Goal: Find specific page/section: Find specific page/section

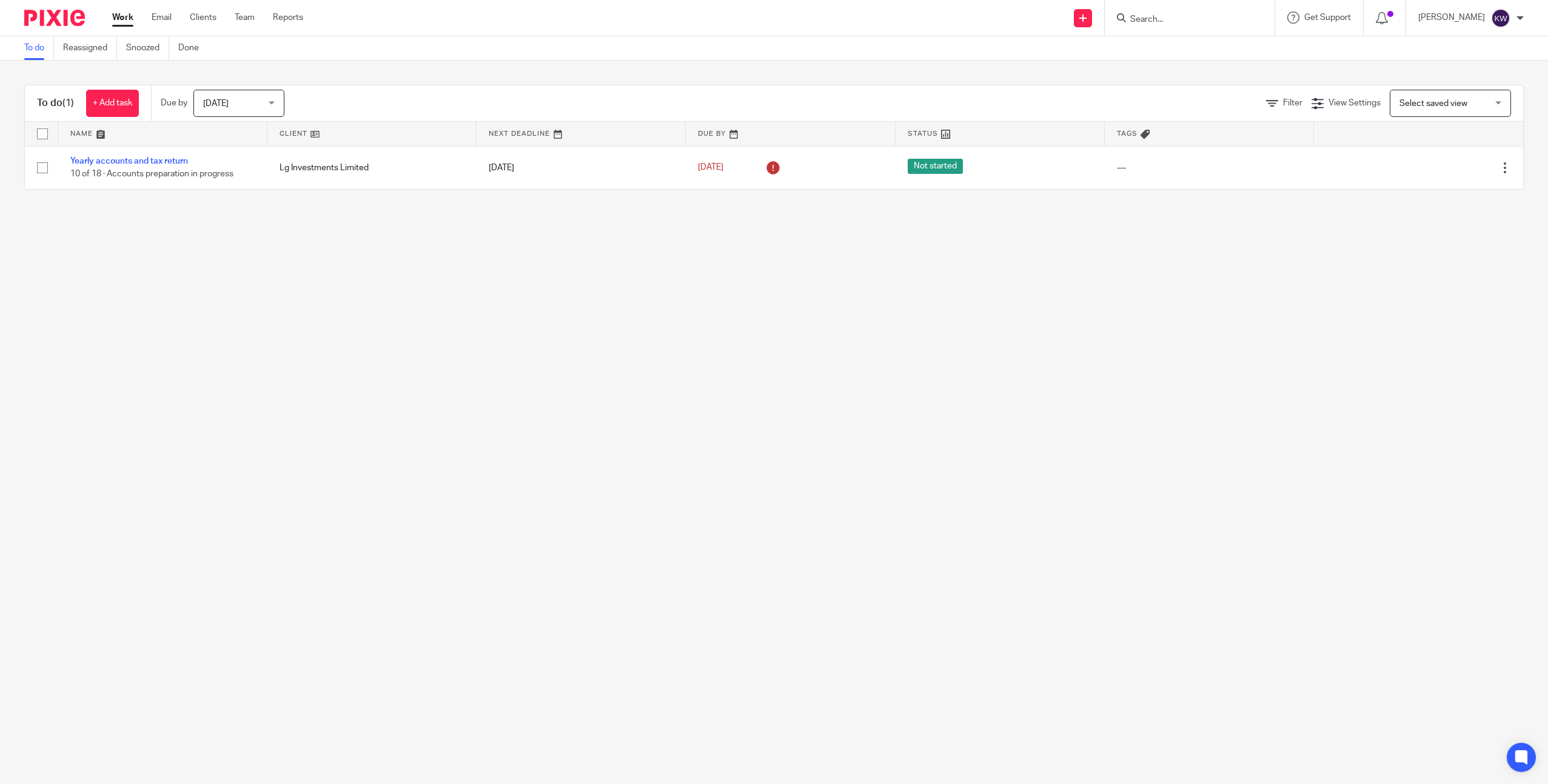
click at [1178, 25] on div at bounding box center [1189, 18] width 170 height 36
click at [1176, 22] on input "Search" at bounding box center [1183, 20] width 109 height 11
type input "winch"
click at [1214, 57] on link at bounding box center [1269, 52] width 285 height 28
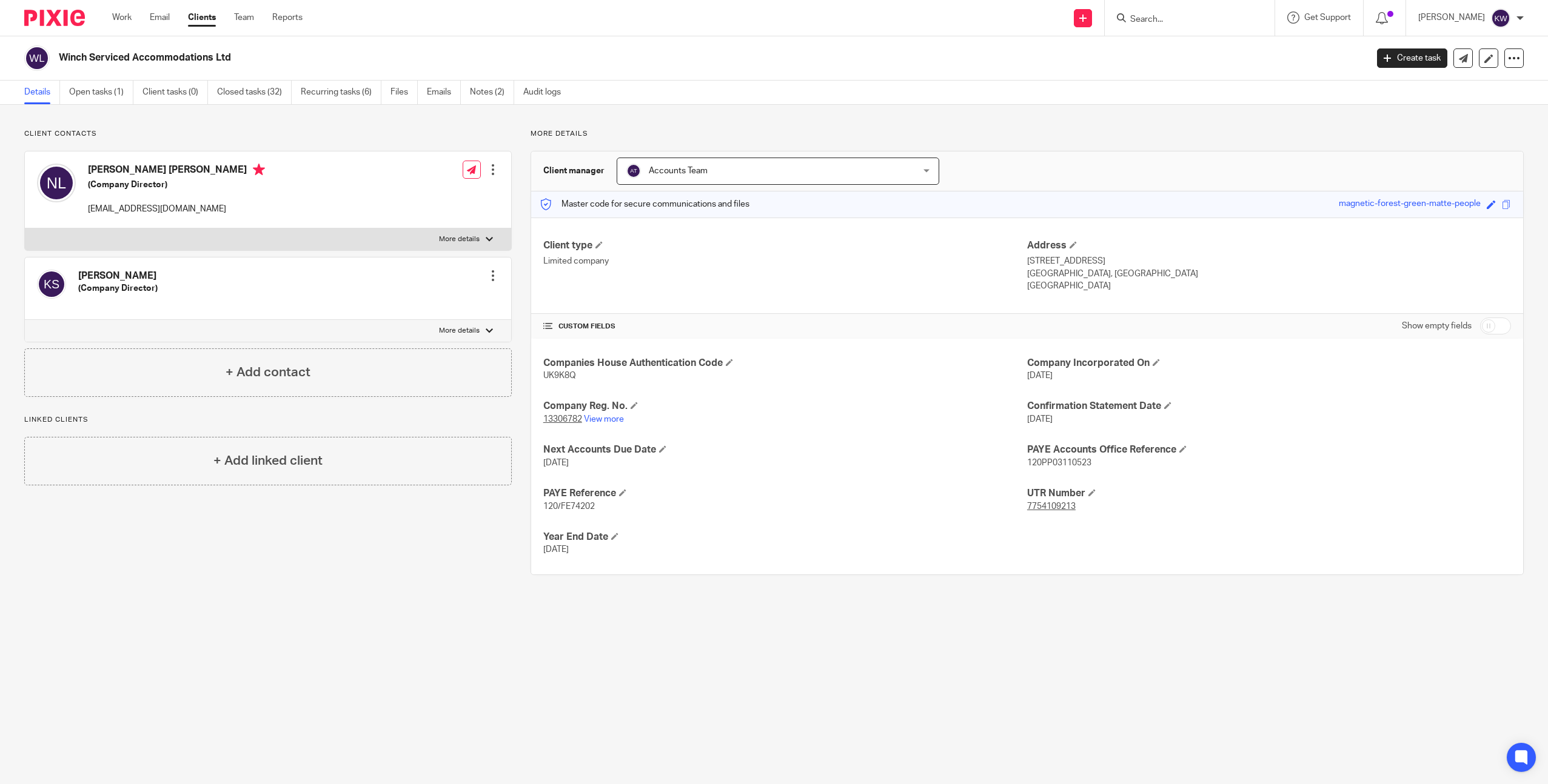
click at [1165, 21] on input "Search" at bounding box center [1183, 20] width 109 height 11
type input "chez"
click at [1169, 45] on link at bounding box center [1237, 52] width 223 height 28
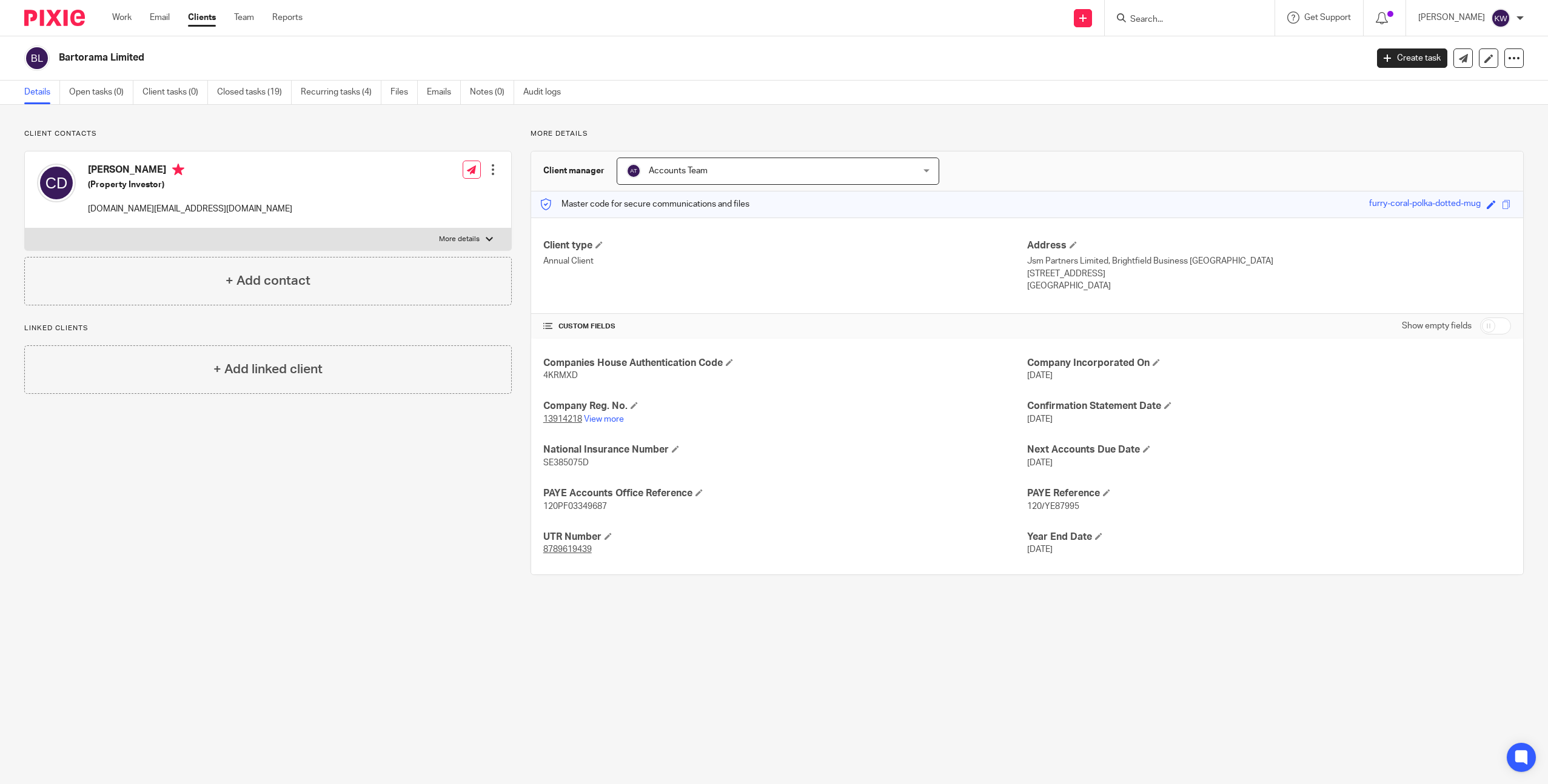
drag, startPoint x: 1147, startPoint y: 18, endPoint x: 1167, endPoint y: 18, distance: 20.0
click at [1153, 18] on input "Search" at bounding box center [1183, 20] width 109 height 11
click at [1181, 19] on input "ms bui." at bounding box center [1183, 20] width 109 height 11
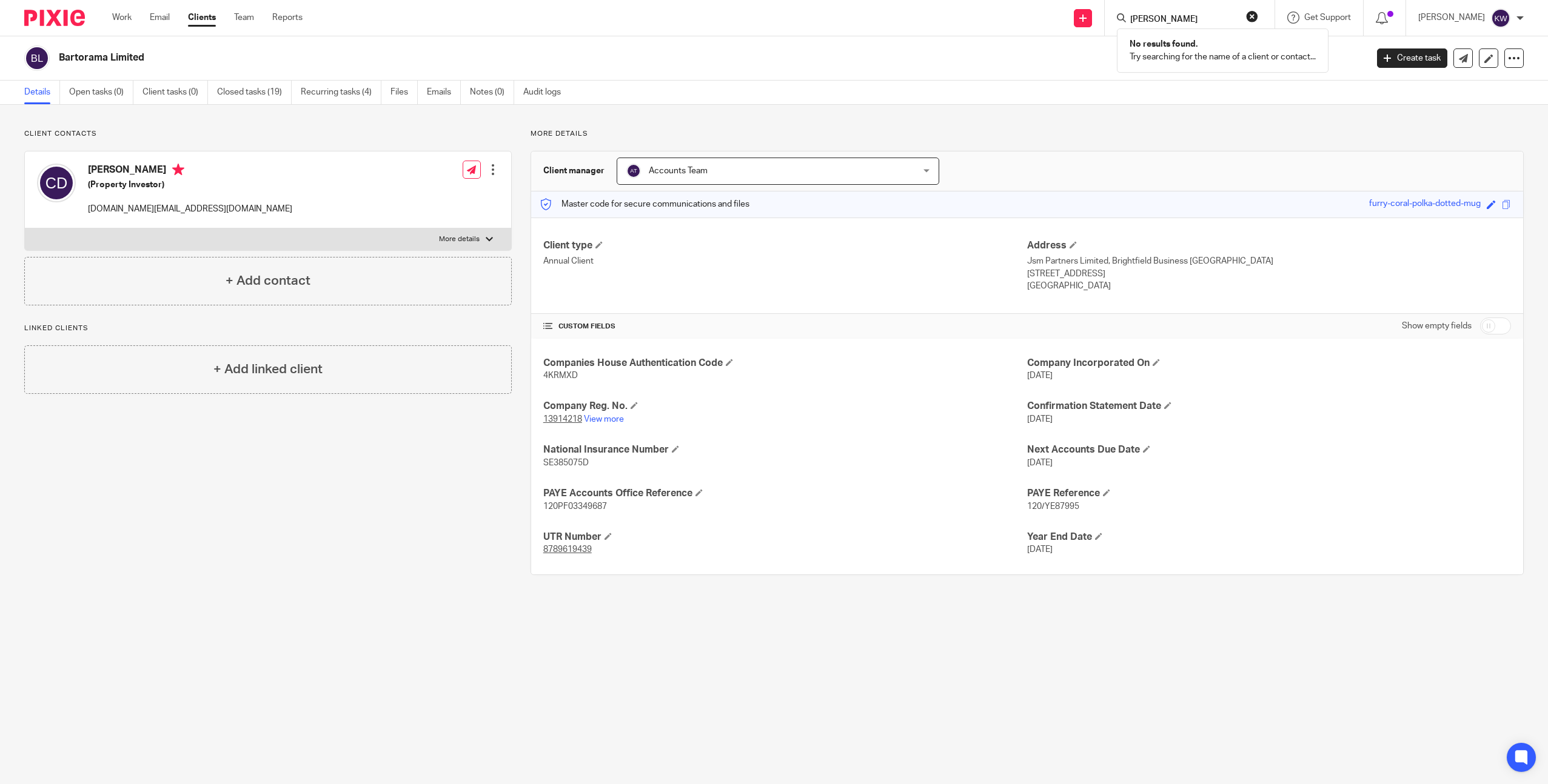
click at [1185, 13] on form "mark stewa" at bounding box center [1193, 18] width 129 height 15
click at [1181, 16] on input "mark stewa" at bounding box center [1183, 20] width 109 height 11
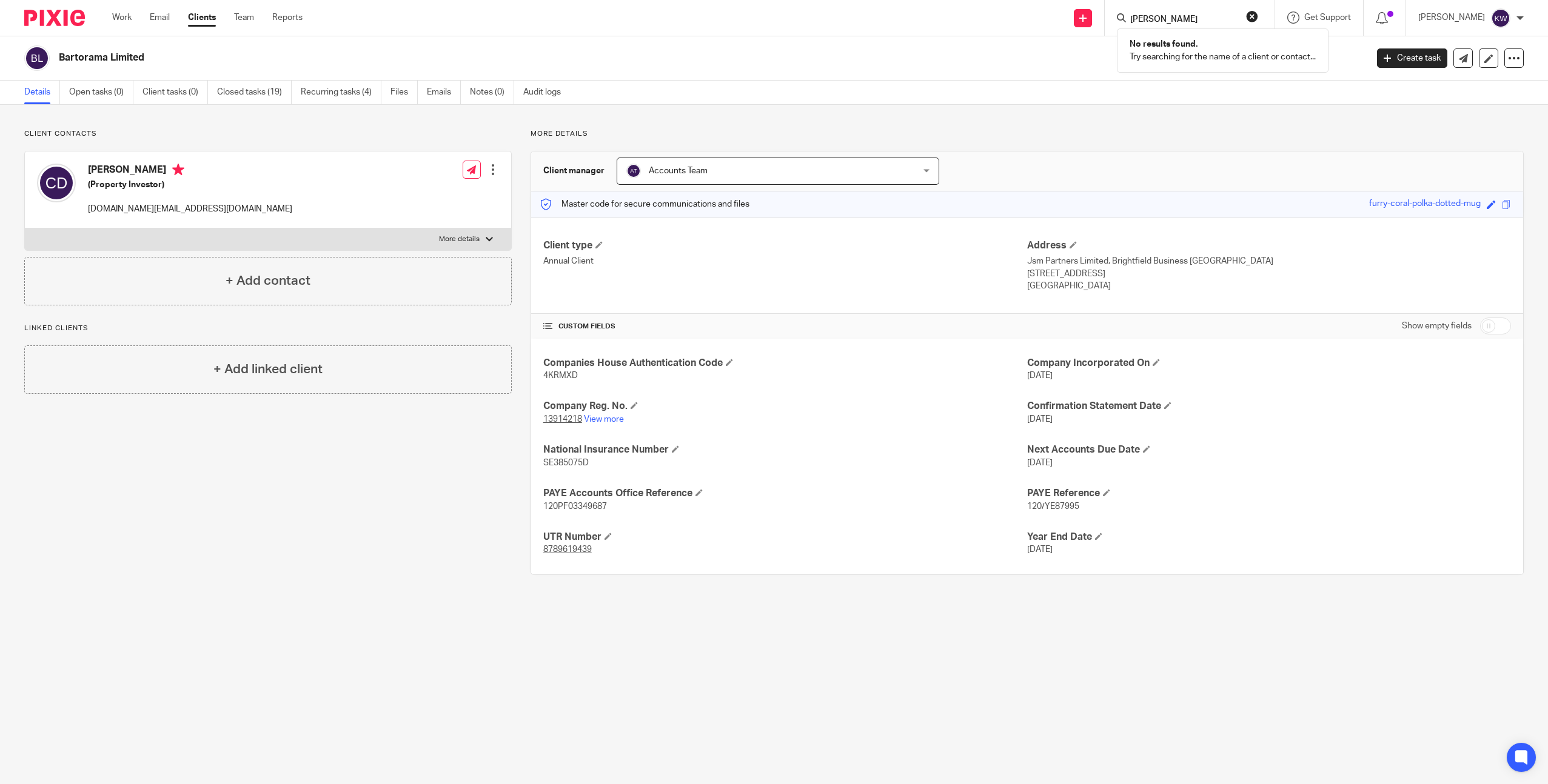
click at [1181, 16] on input "mark stewa" at bounding box center [1183, 20] width 109 height 11
click at [1175, 24] on input "coverst" at bounding box center [1183, 20] width 109 height 11
click at [1175, 23] on input "coverst" at bounding box center [1183, 20] width 109 height 11
type input "allex hu"
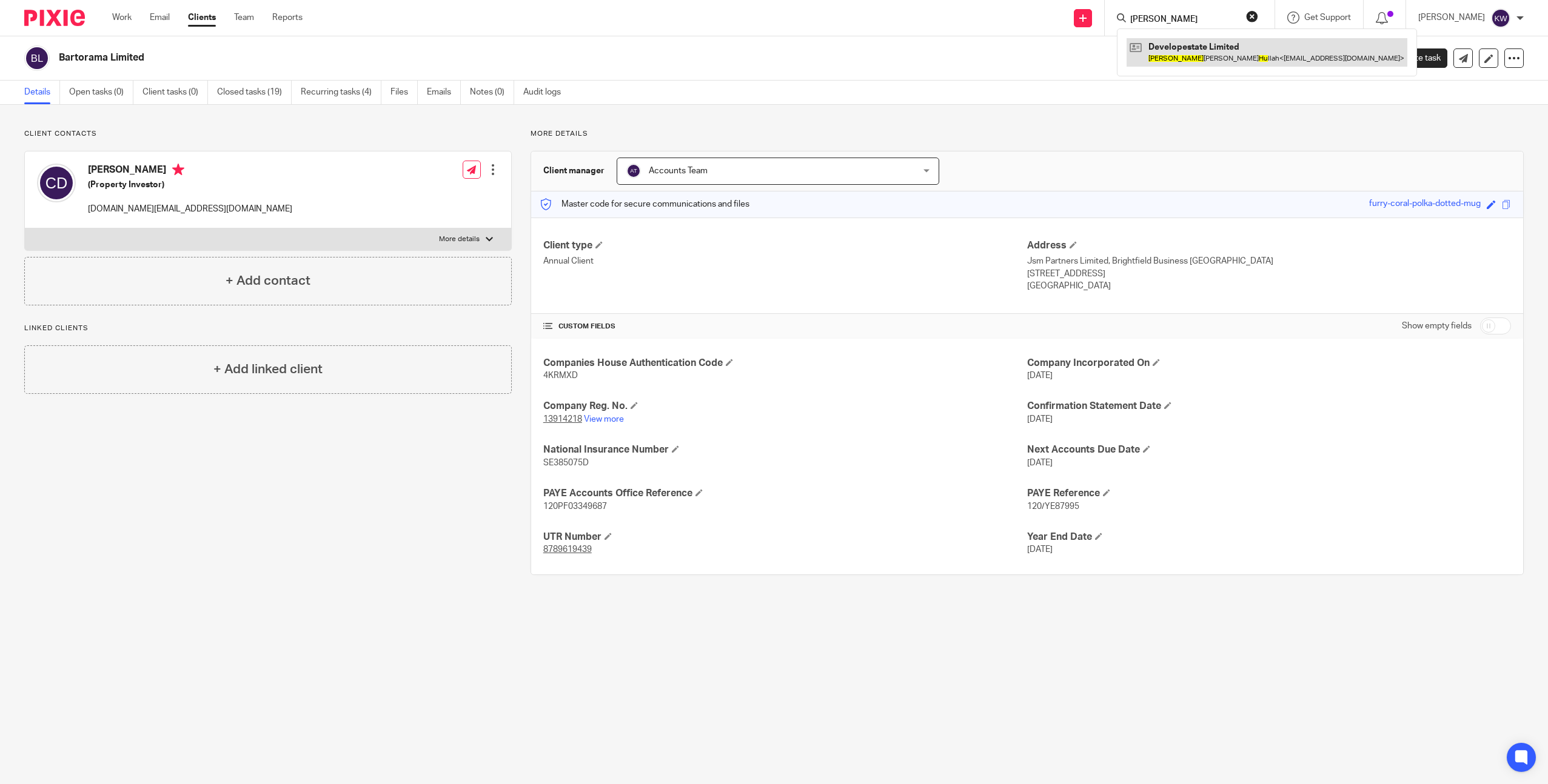
click at [1192, 47] on link at bounding box center [1266, 52] width 281 height 28
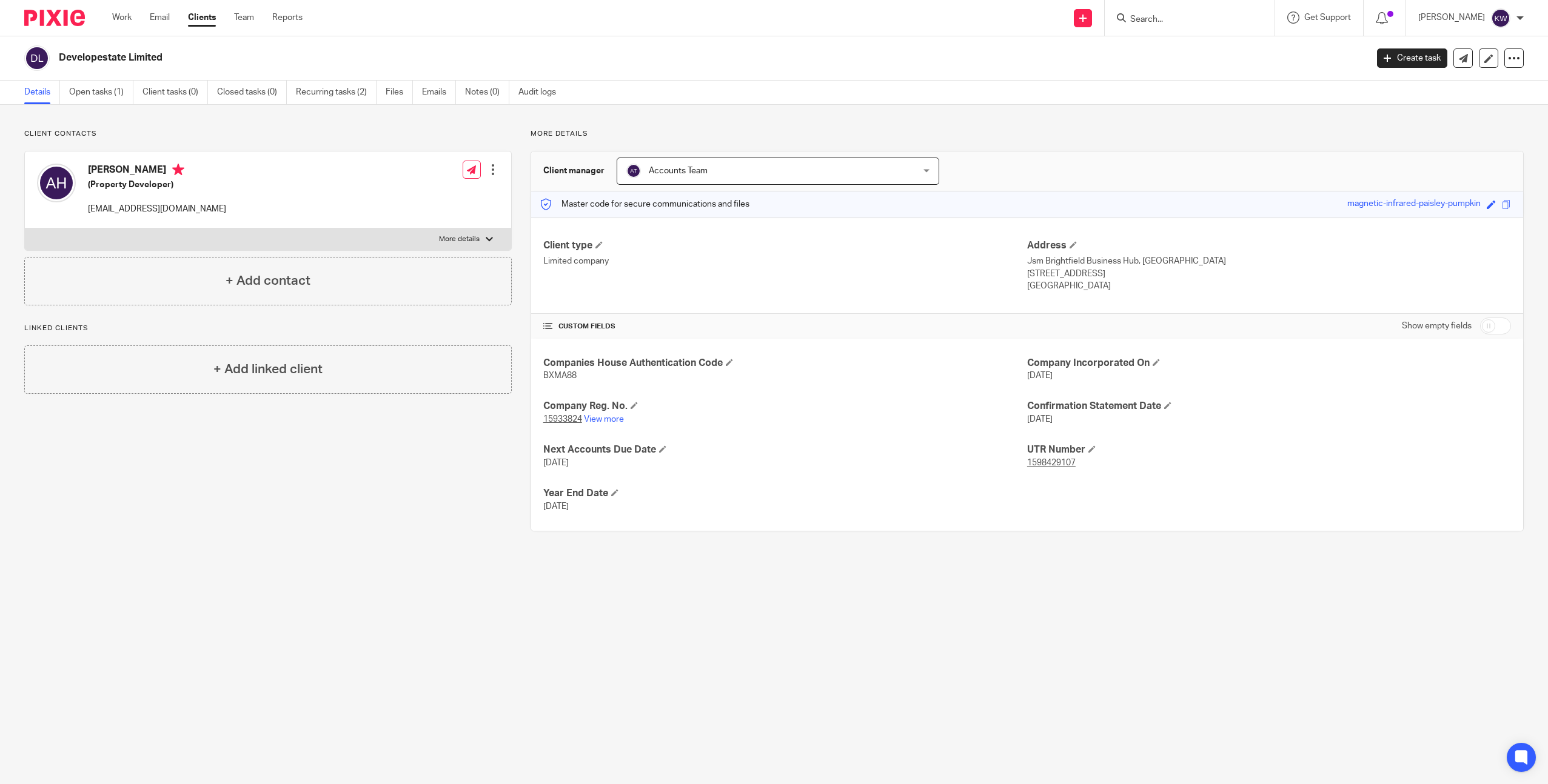
click at [1209, 16] on input "Search" at bounding box center [1183, 20] width 109 height 11
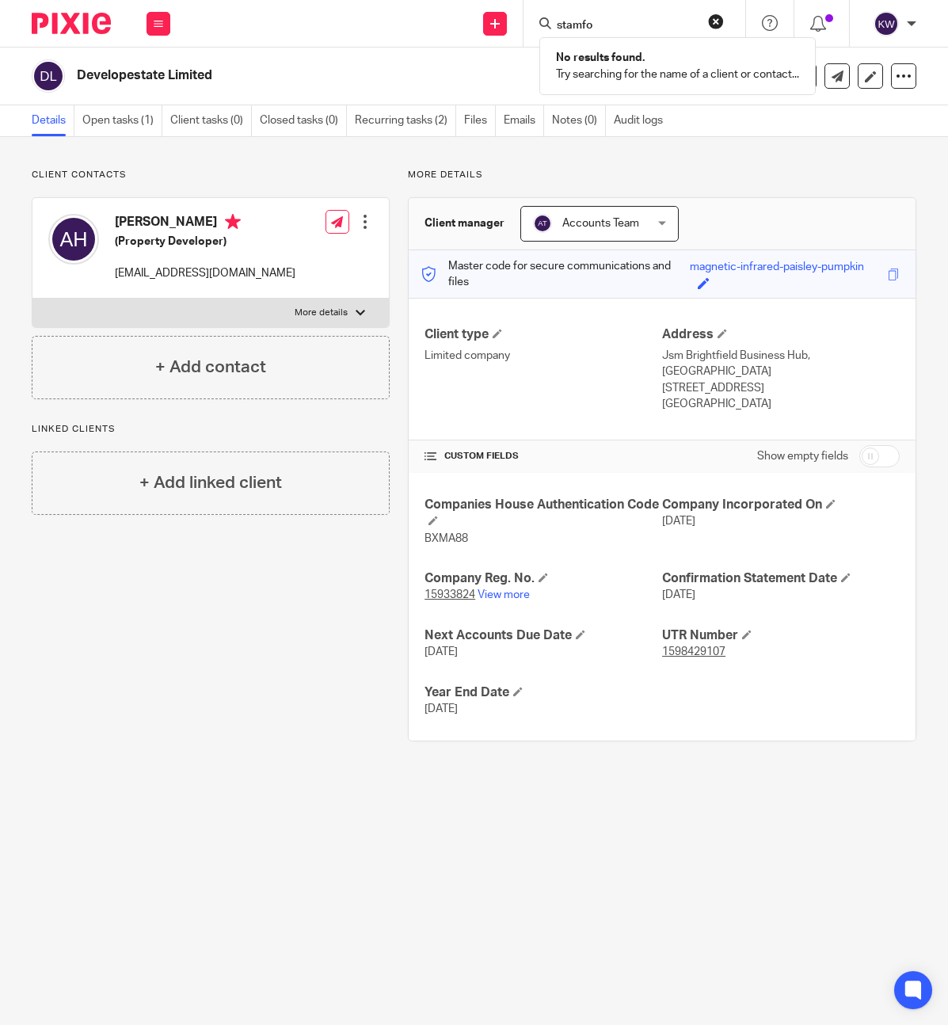
click at [570, 19] on input "stamfo" at bounding box center [626, 26] width 143 height 14
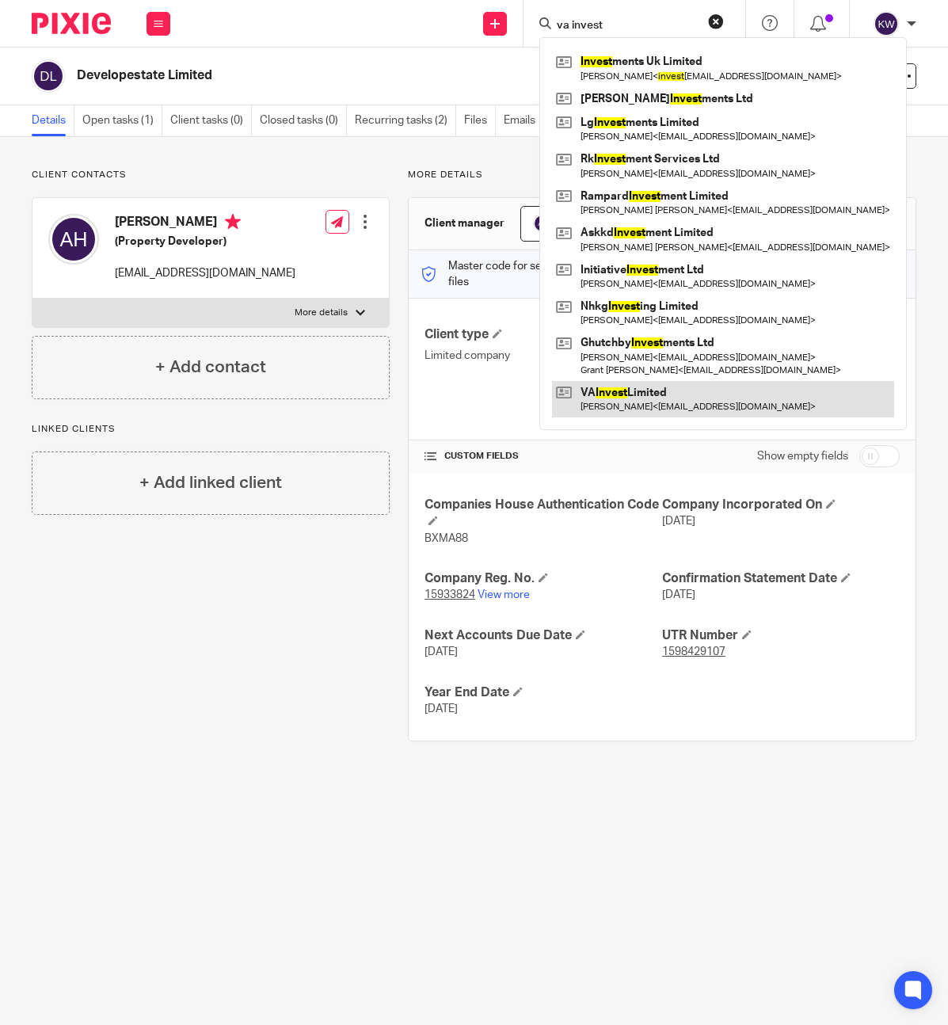
type input "va invest"
click at [616, 395] on link at bounding box center [723, 399] width 342 height 36
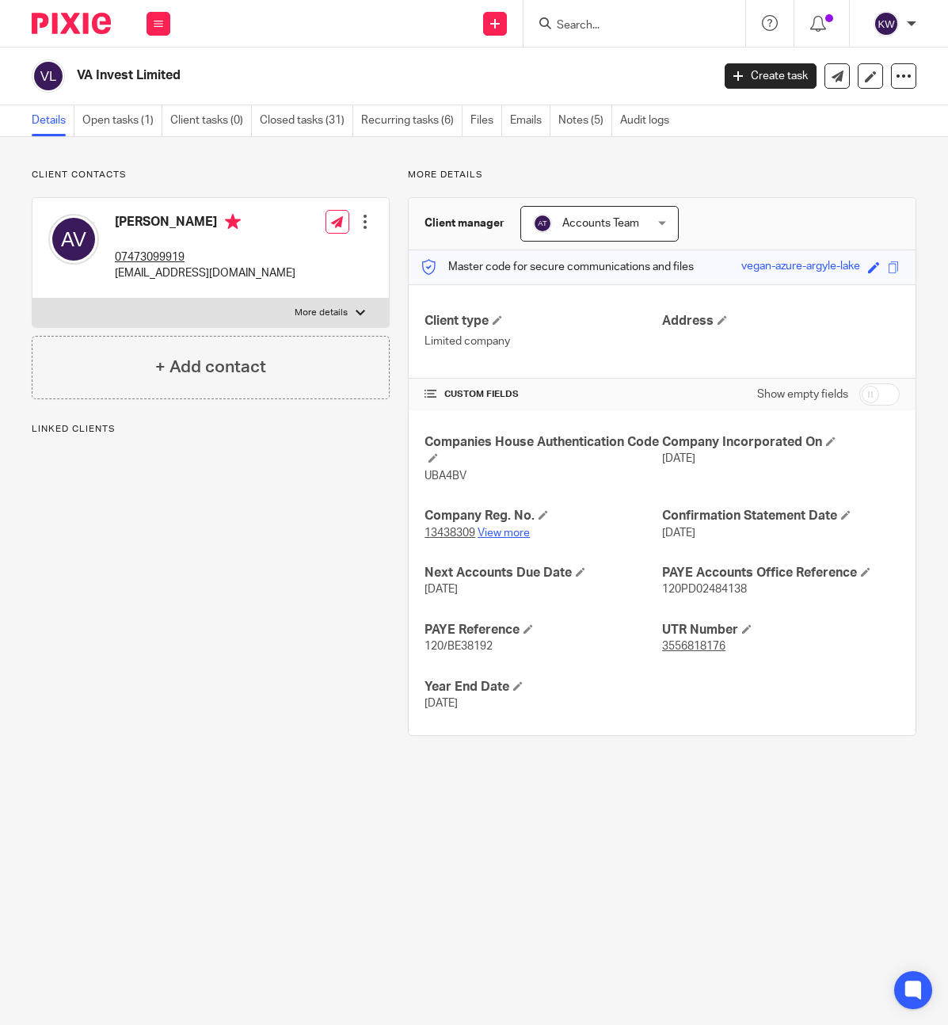
click at [509, 528] on link "View more" at bounding box center [504, 533] width 52 height 11
click at [616, 11] on div at bounding box center [635, 23] width 222 height 47
click at [615, 22] on input "Search" at bounding box center [626, 26] width 143 height 14
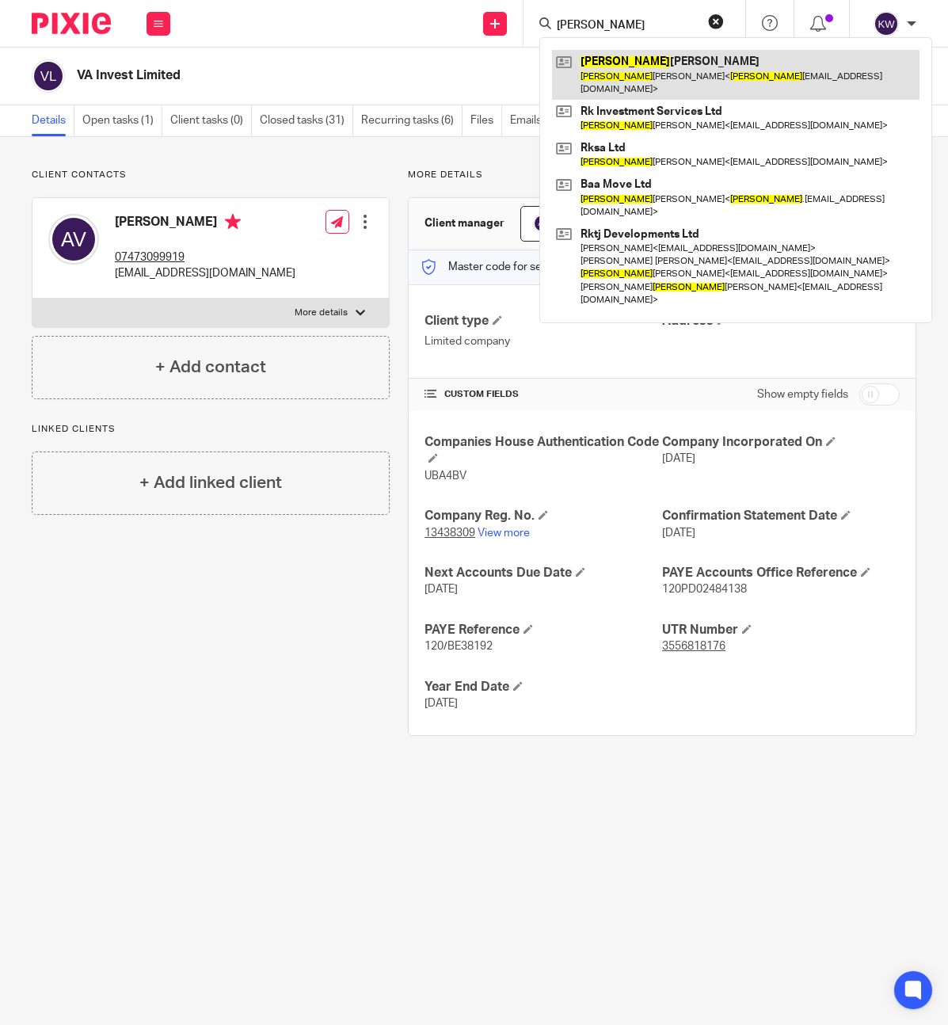
type input "khilan"
click at [633, 76] on link at bounding box center [736, 74] width 368 height 49
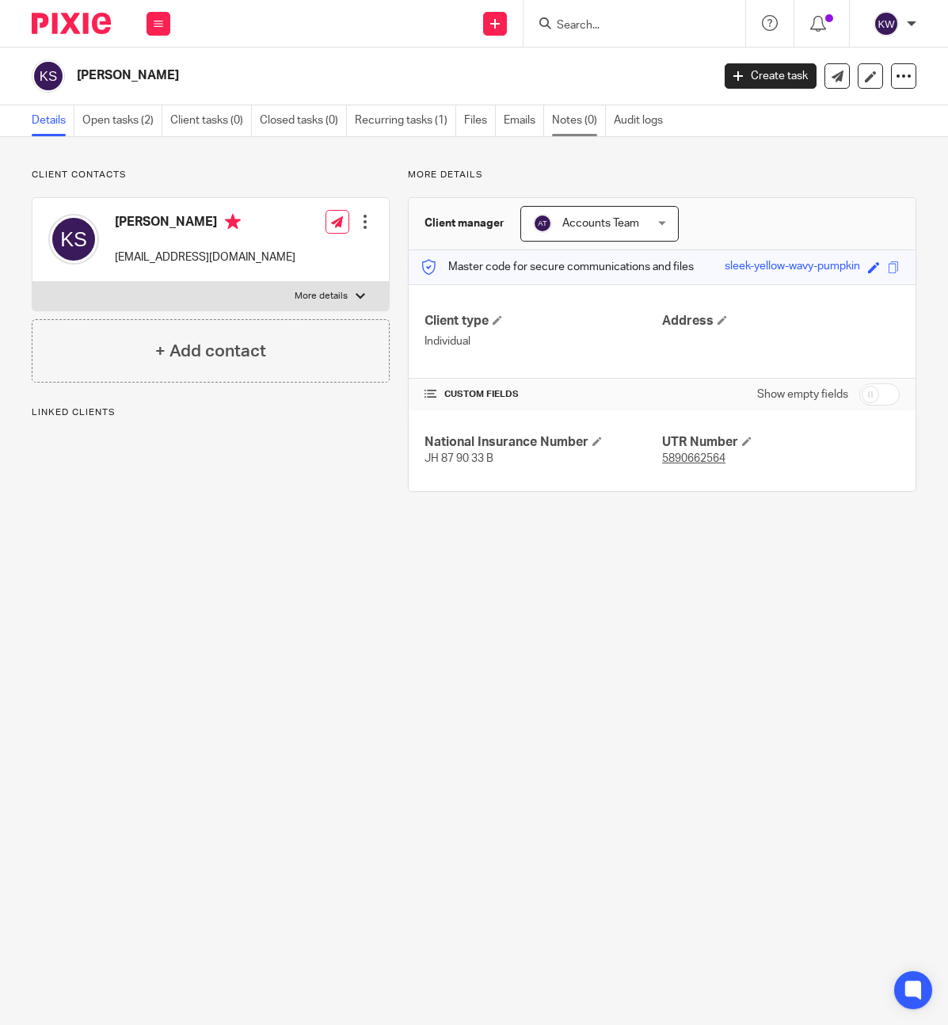
click at [589, 120] on link "Notes (0)" at bounding box center [579, 120] width 54 height 31
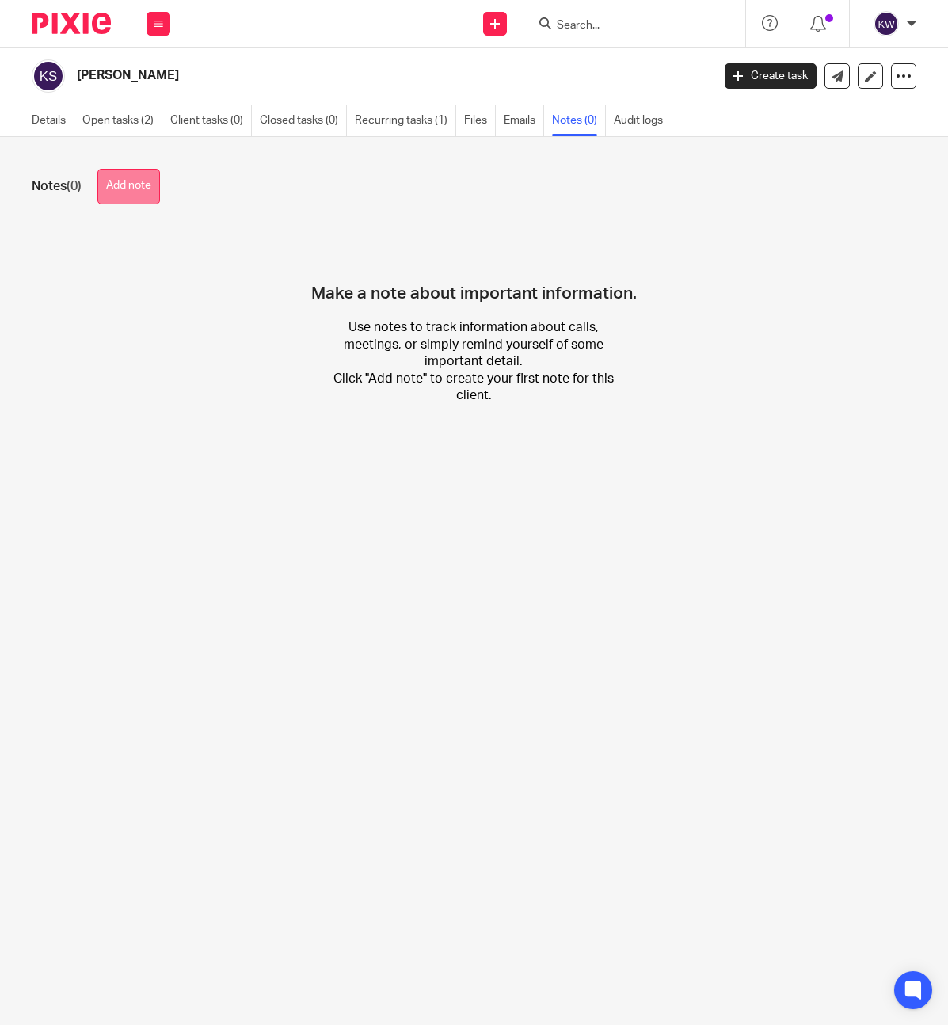
click at [146, 179] on button "Add note" at bounding box center [128, 187] width 63 height 36
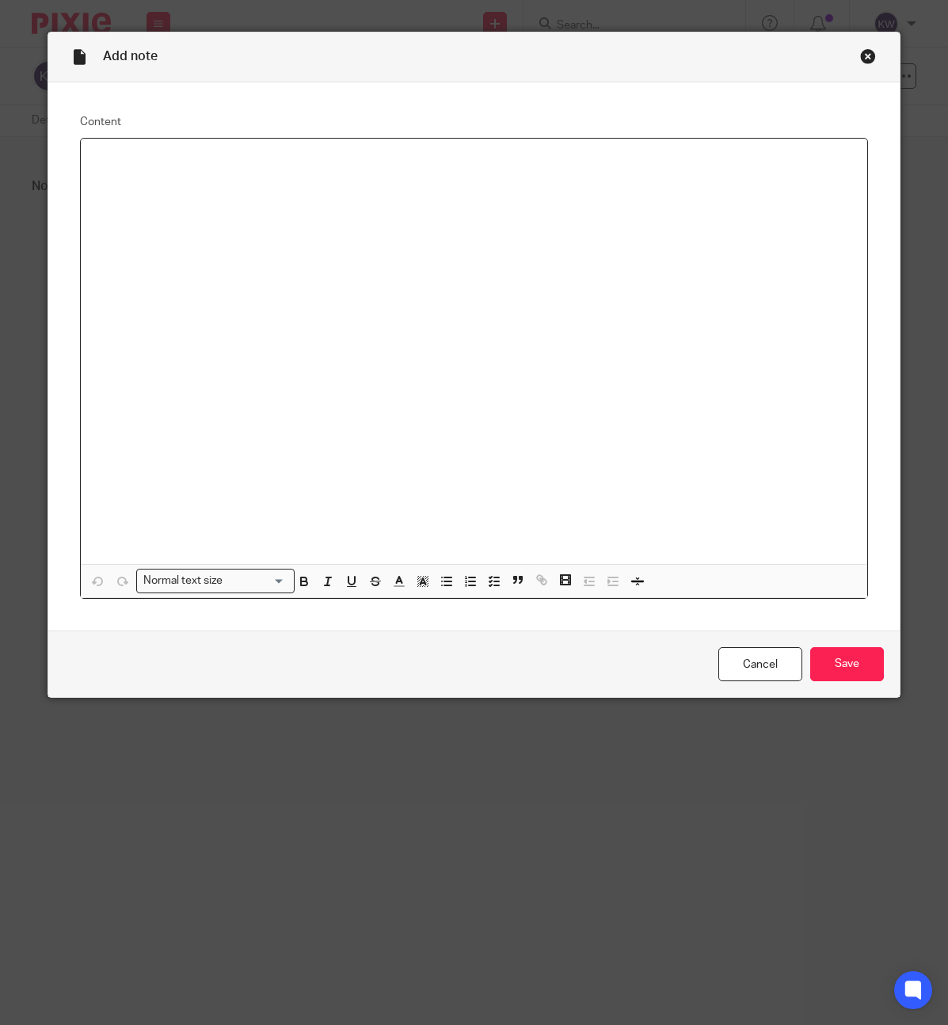
click at [149, 173] on div at bounding box center [474, 351] width 787 height 425
drag, startPoint x: 850, startPoint y: 659, endPoint x: 222, endPoint y: 568, distance: 634.8
click at [850, 659] on input "Save" at bounding box center [847, 664] width 74 height 34
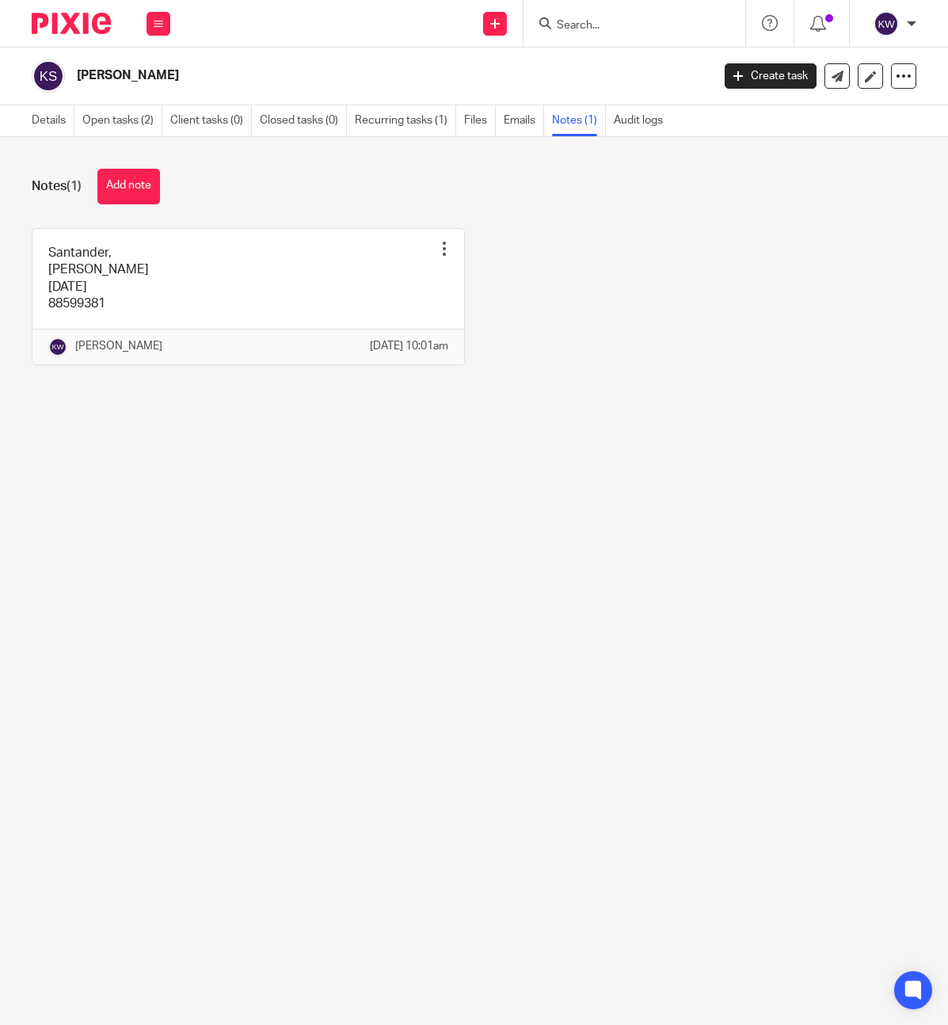
click at [574, 23] on input "Search" at bounding box center [626, 26] width 143 height 14
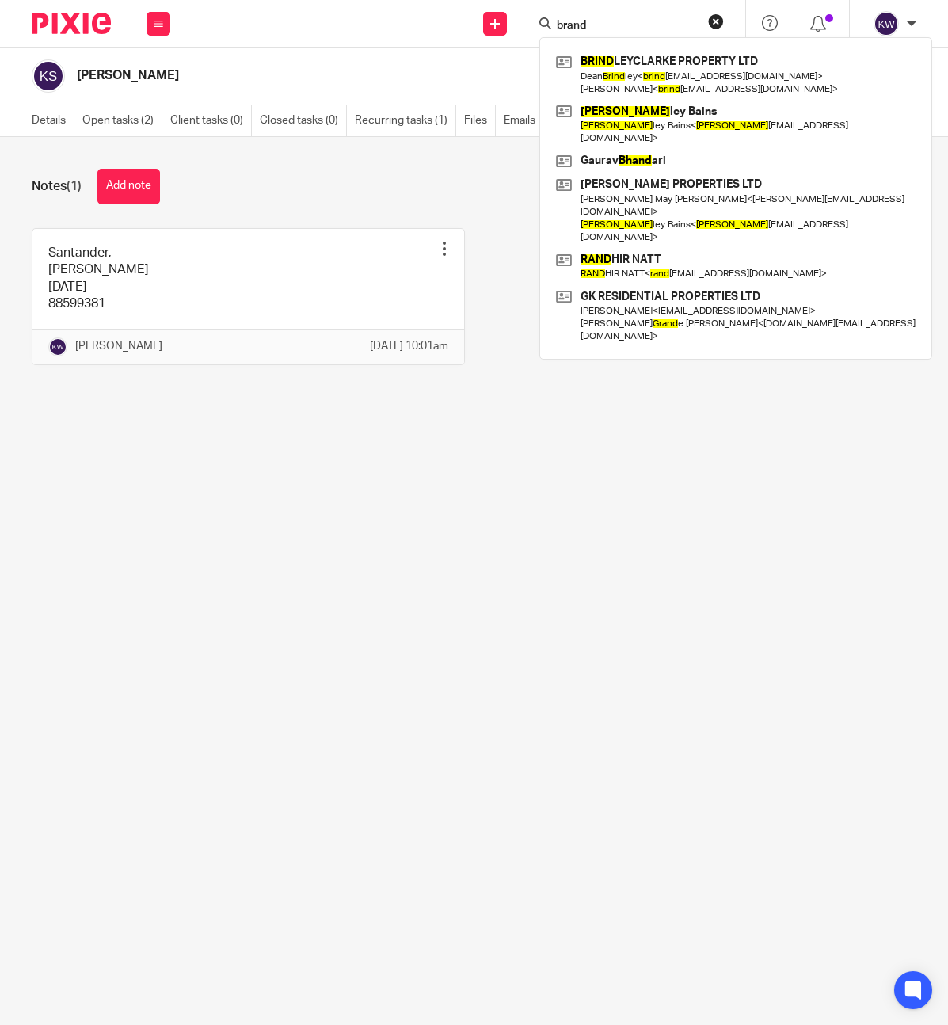
click at [571, 24] on input "brand" at bounding box center [626, 26] width 143 height 14
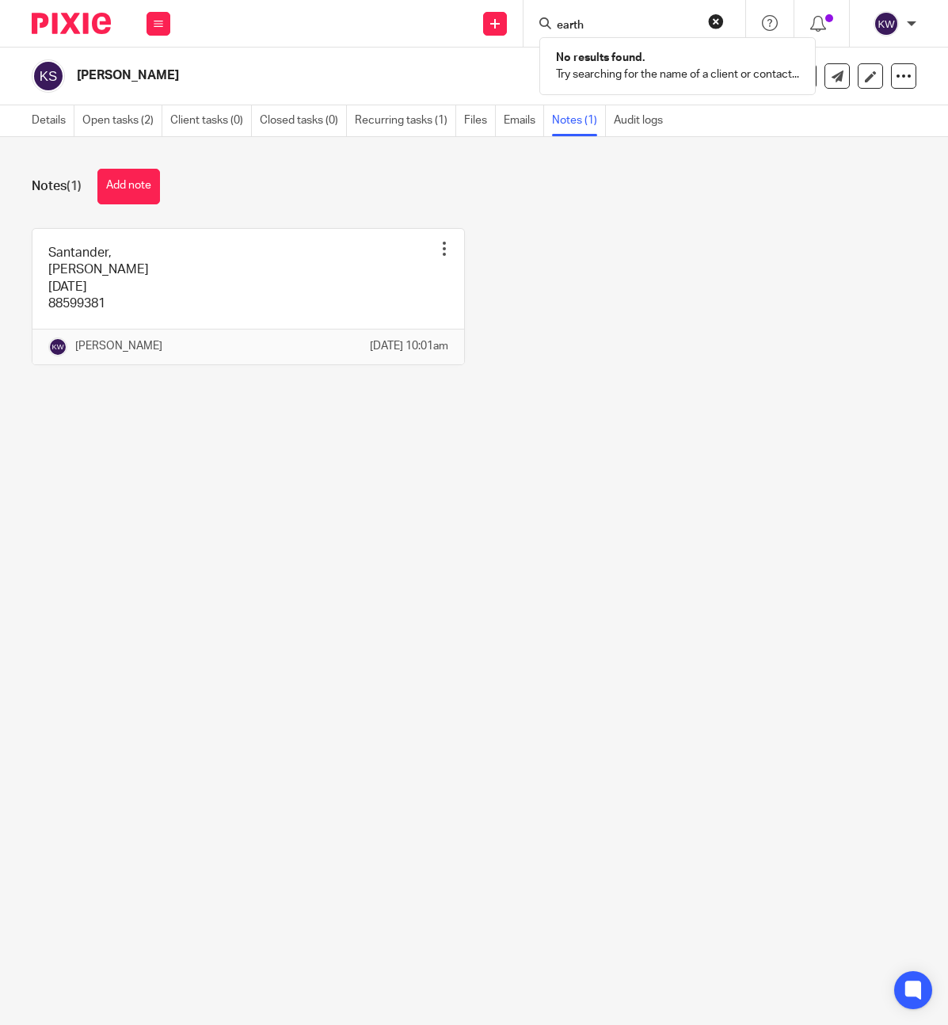
click at [570, 34] on div "earth No results found. Try searching for the name of a client or contact..." at bounding box center [635, 23] width 222 height 47
click at [568, 25] on input "earth" at bounding box center [626, 26] width 143 height 14
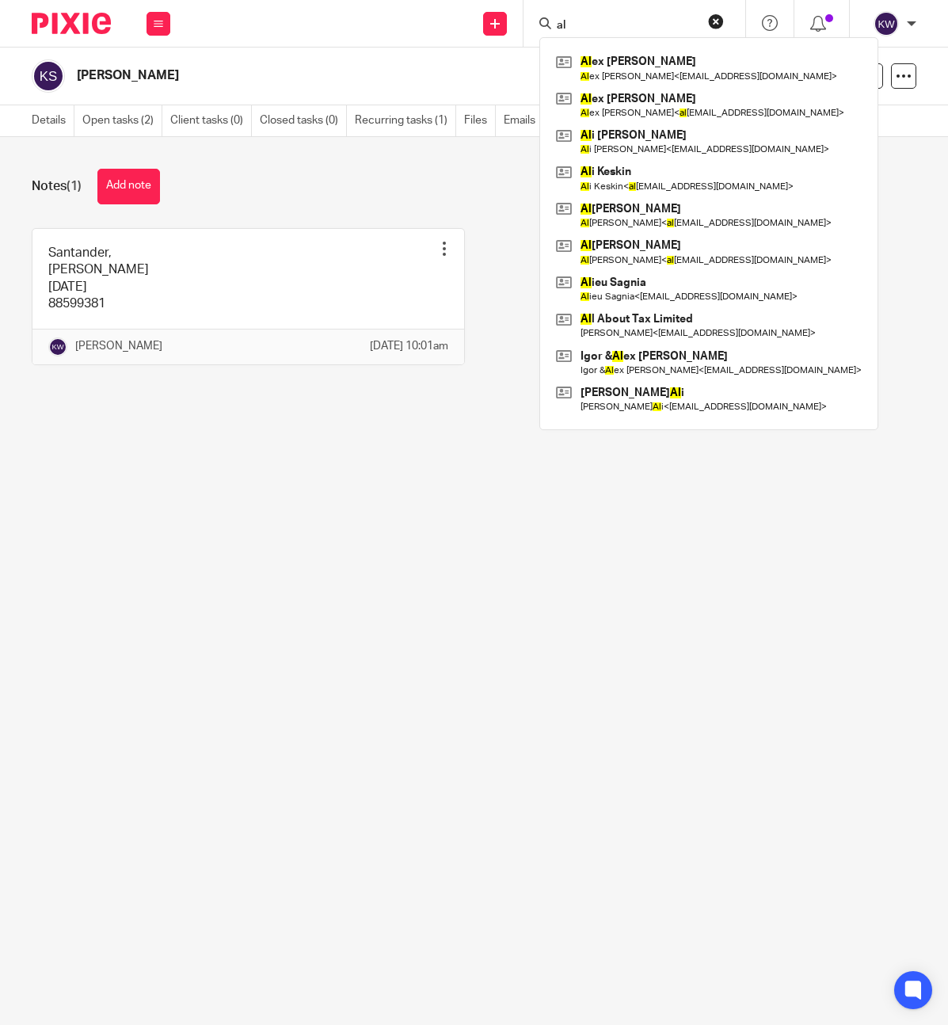
type input "a"
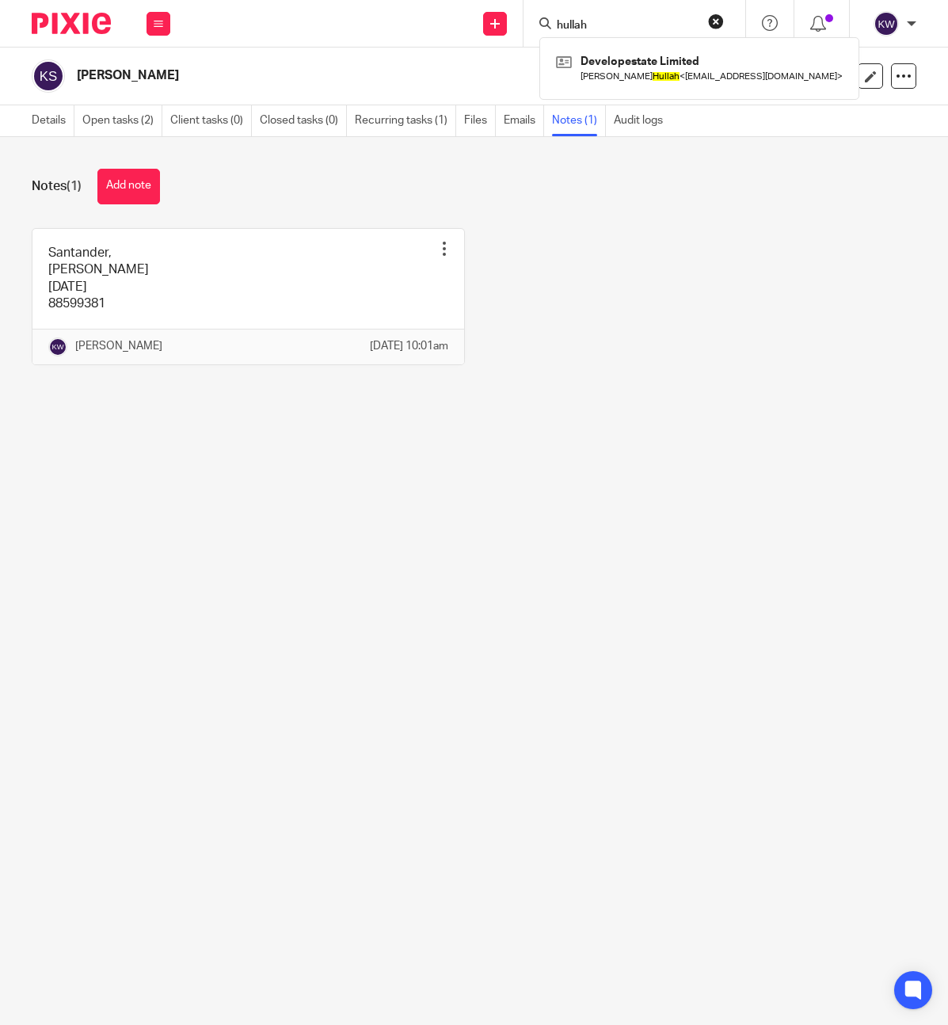
click at [566, 21] on input "hullah" at bounding box center [626, 26] width 143 height 14
type input "djk"
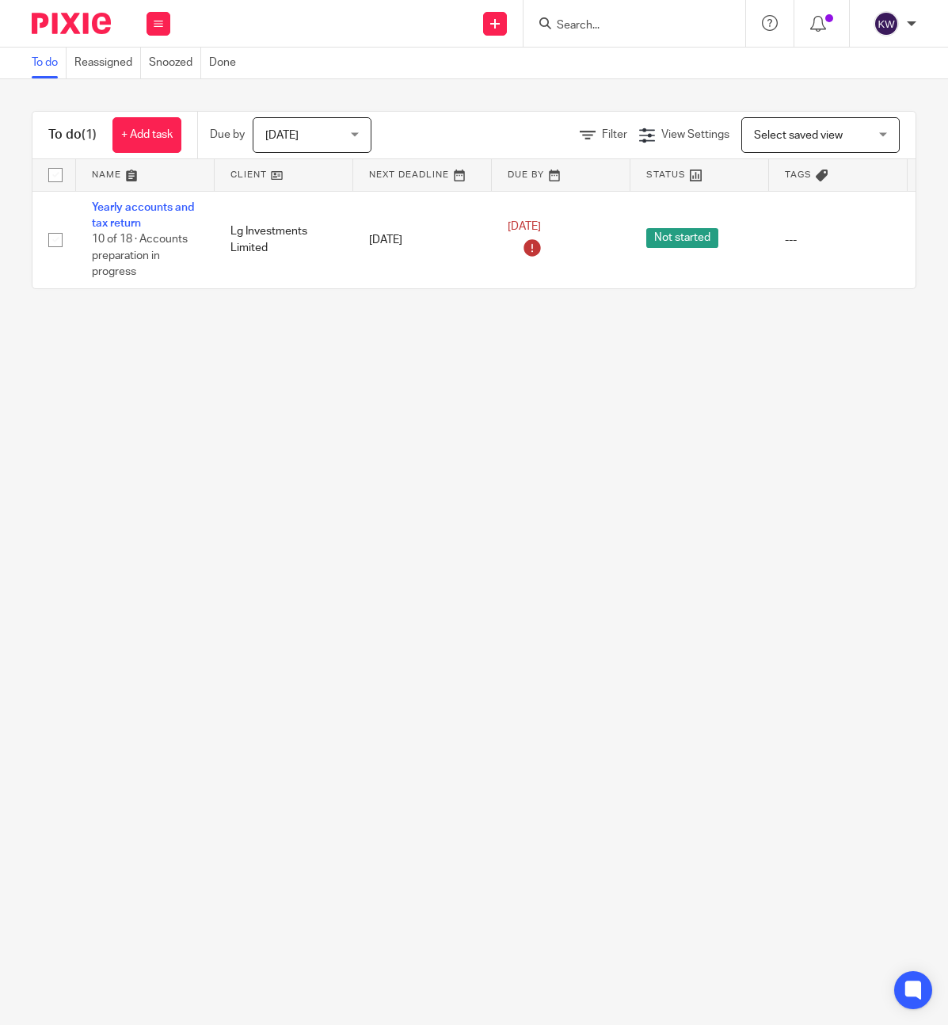
click at [570, 27] on input "Search" at bounding box center [626, 26] width 143 height 14
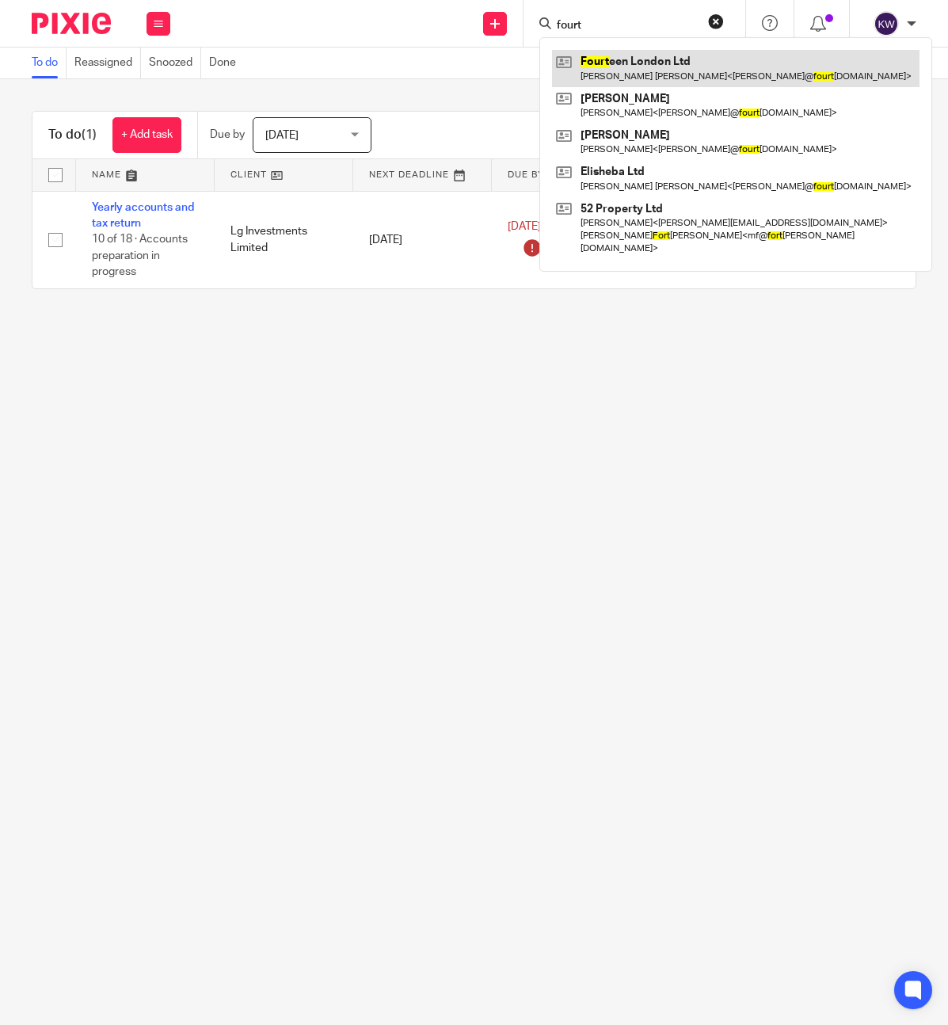
type input "fourt"
click at [590, 73] on link at bounding box center [736, 68] width 368 height 36
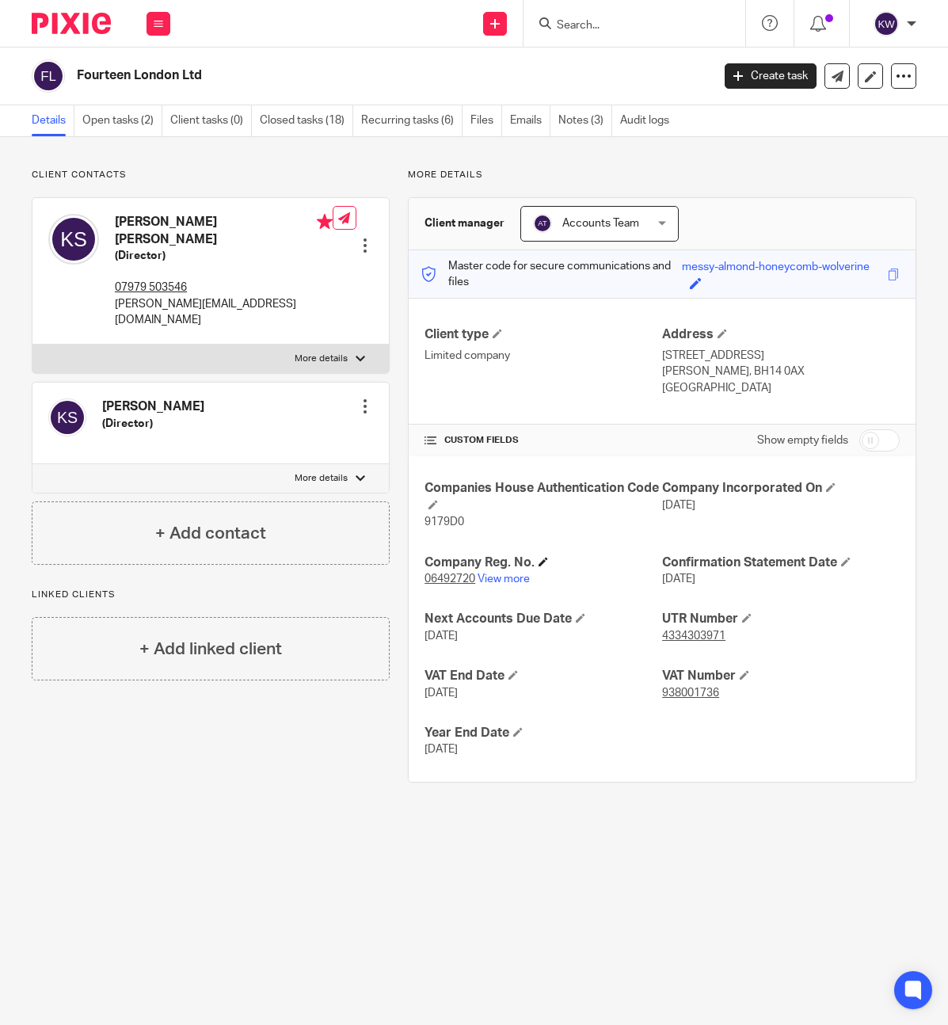
click at [521, 557] on h4 "Company Reg. No." at bounding box center [544, 563] width 238 height 17
click at [507, 581] on link "View more" at bounding box center [504, 579] width 52 height 11
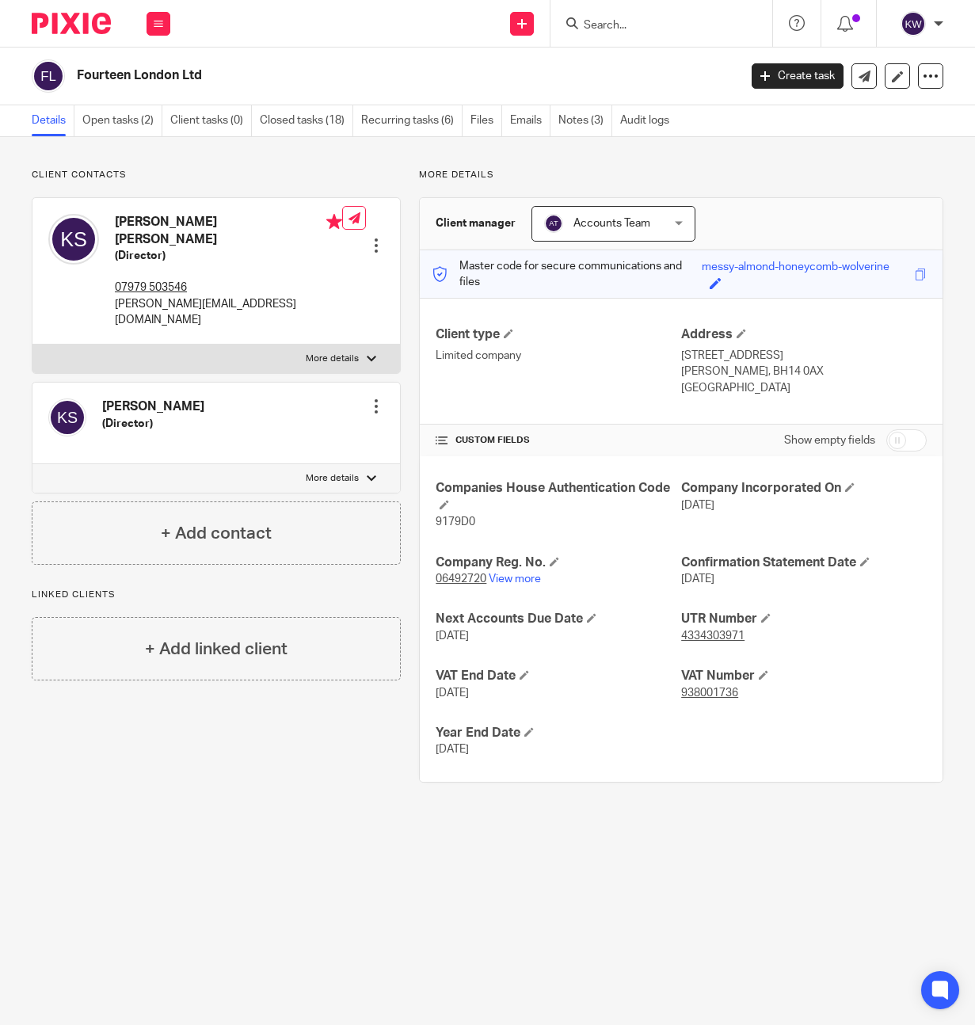
click at [648, 14] on form at bounding box center [666, 23] width 169 height 20
click at [645, 21] on input "Search" at bounding box center [653, 26] width 143 height 14
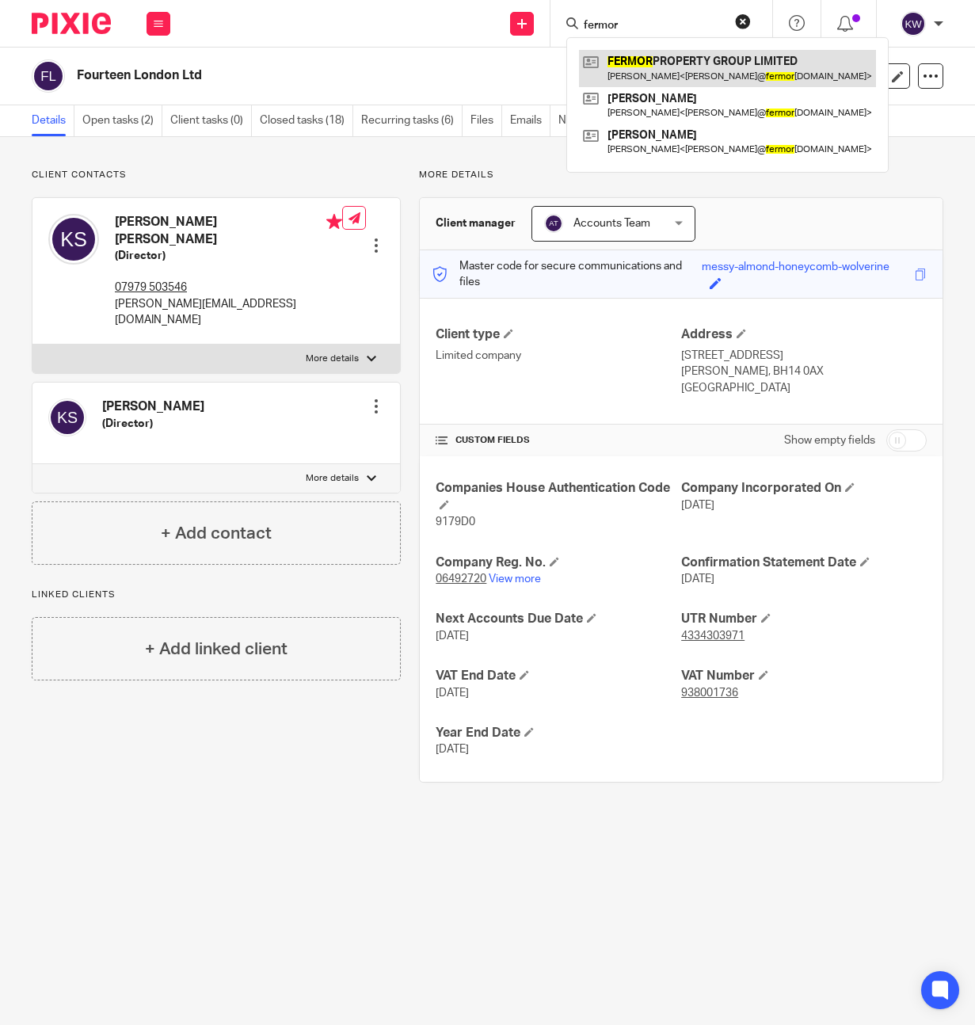
type input "fermor"
click at [651, 62] on link at bounding box center [727, 68] width 297 height 36
